Goal: Transaction & Acquisition: Download file/media

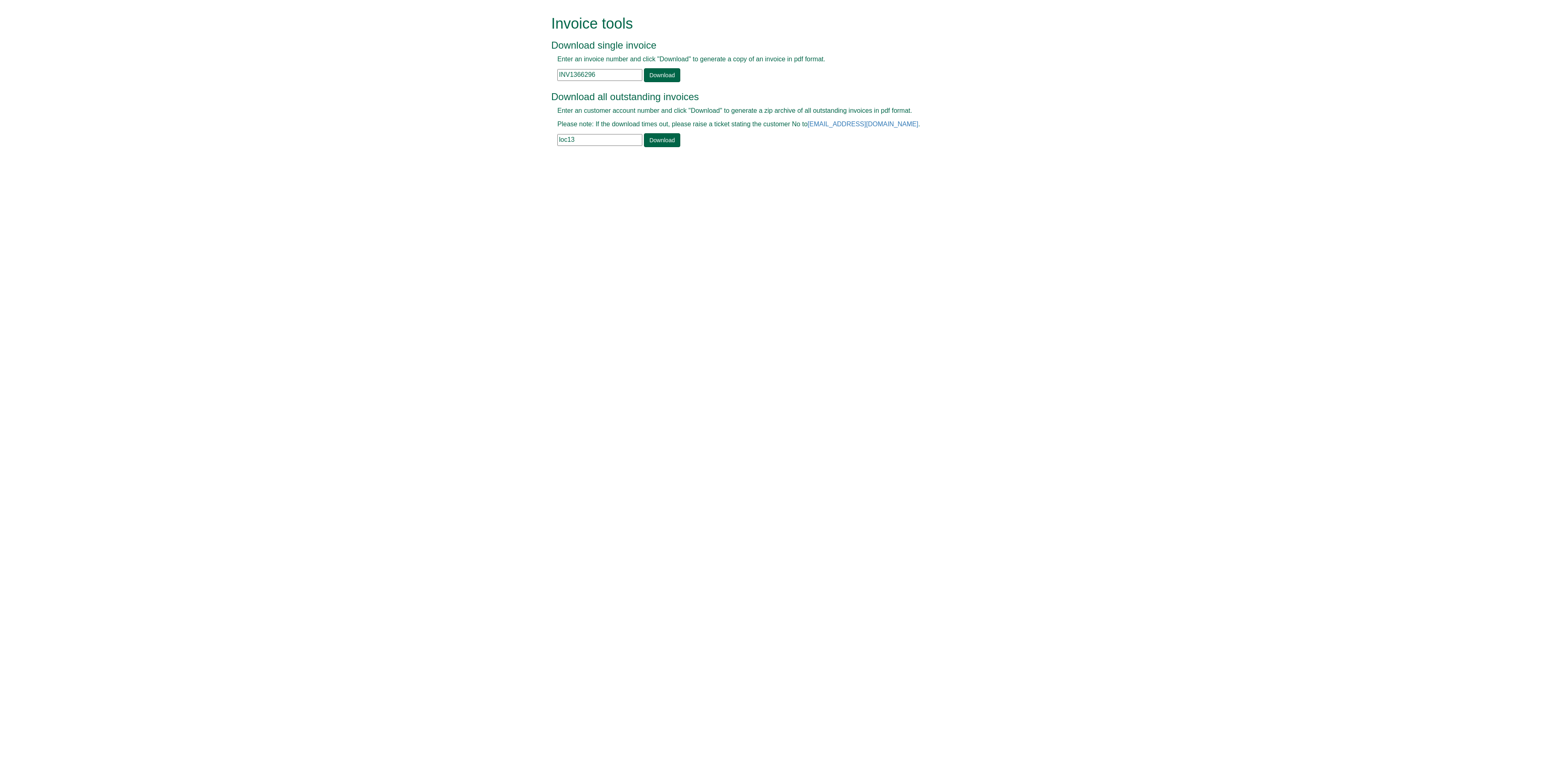
drag, startPoint x: 613, startPoint y: 72, endPoint x: 509, endPoint y: 71, distance: 104.0
click at [509, 71] on form "Invoice tools Download single invoice Enter an invoice number and click "Downlo…" at bounding box center [784, 82] width 1568 height 164
paste input "25594"
click at [663, 74] on link "Download" at bounding box center [662, 75] width 36 height 14
drag, startPoint x: 595, startPoint y: 74, endPoint x: 502, endPoint y: 77, distance: 93.0
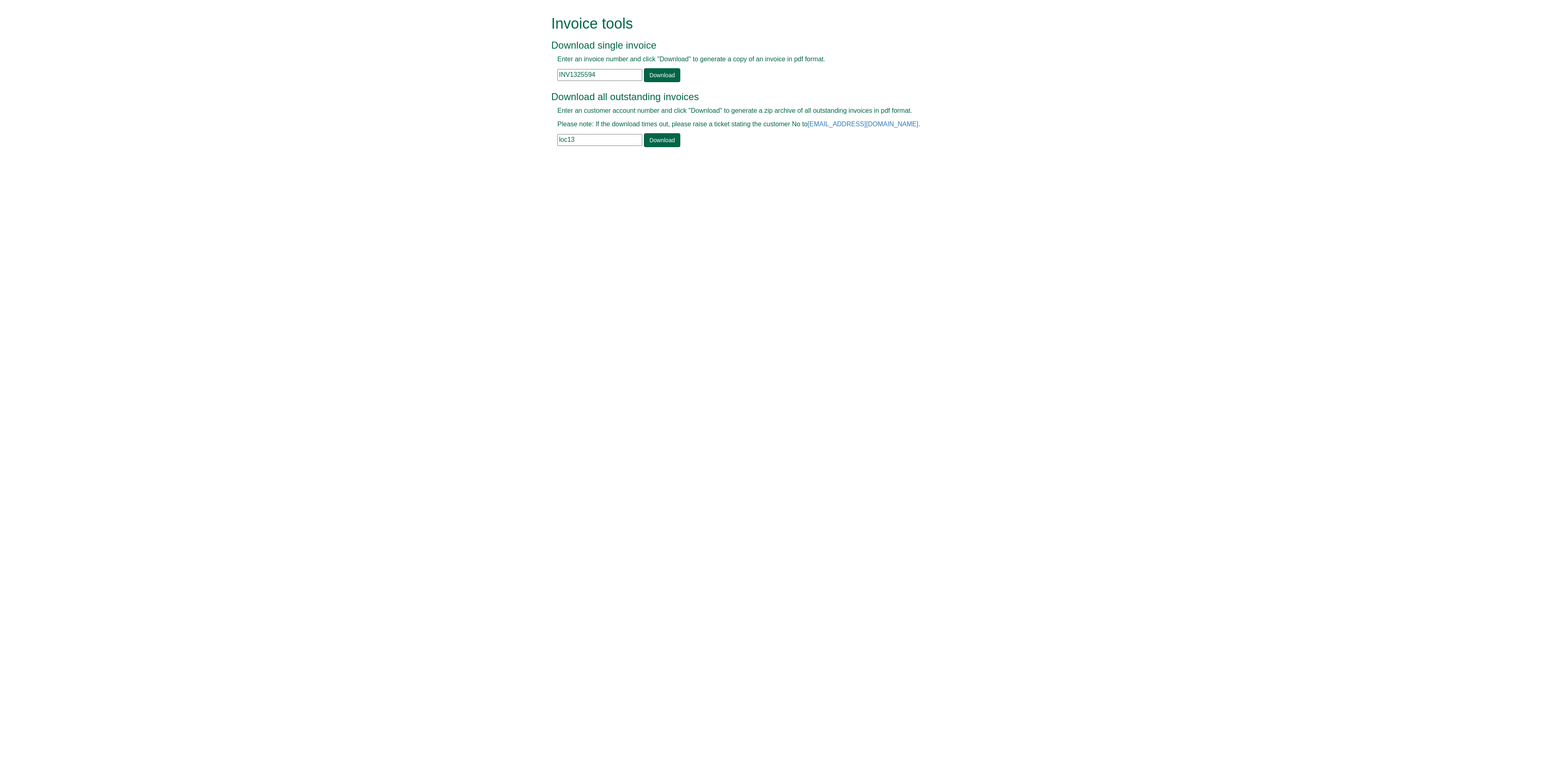
click at [504, 76] on form "Invoice tools Download single invoice Enter an invoice number and click "Downlo…" at bounding box center [784, 82] width 1568 height 164
click at [668, 76] on link "Download" at bounding box center [662, 75] width 36 height 14
drag, startPoint x: 599, startPoint y: 71, endPoint x: 482, endPoint y: 70, distance: 117.0
click at [482, 70] on form "Invoice tools Download single invoice Enter an invoice number and click "Downlo…" at bounding box center [784, 82] width 1568 height 164
click at [663, 75] on link "Download" at bounding box center [662, 75] width 36 height 14
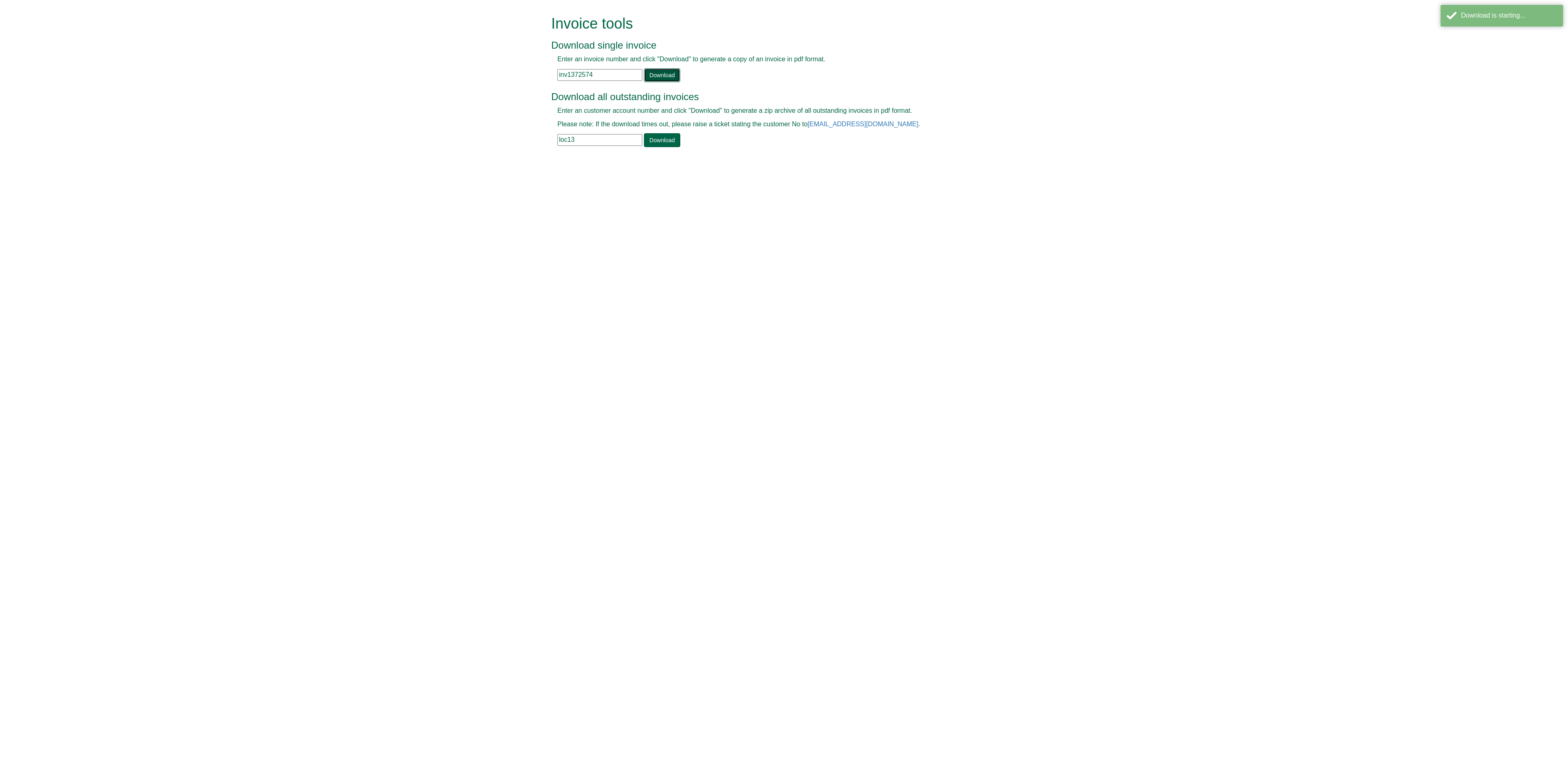
click at [671, 72] on link "Download" at bounding box center [662, 75] width 36 height 14
drag, startPoint x: 602, startPoint y: 70, endPoint x: 487, endPoint y: 66, distance: 115.1
click at [487, 66] on form "Invoice tools Download single invoice Enter an invoice number and click "Downlo…" at bounding box center [784, 82] width 1568 height 164
type input "inv1375310"
click at [674, 74] on link "Download" at bounding box center [662, 75] width 36 height 14
